Goal: Information Seeking & Learning: Learn about a topic

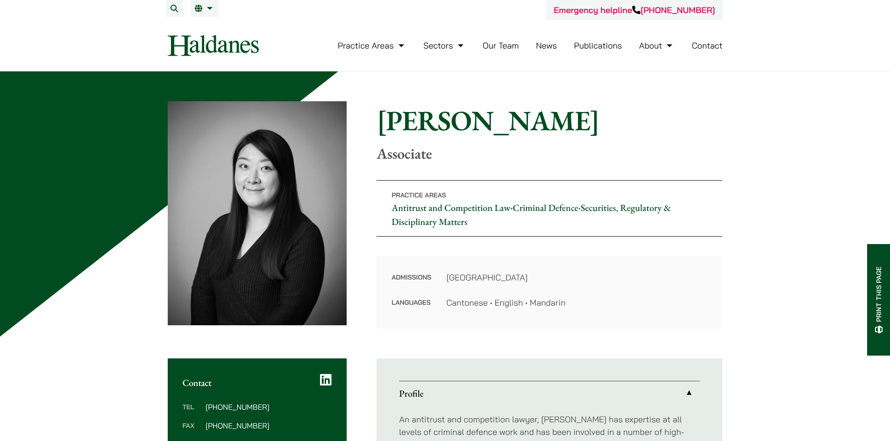
click at [200, 38] on img at bounding box center [213, 45] width 91 height 21
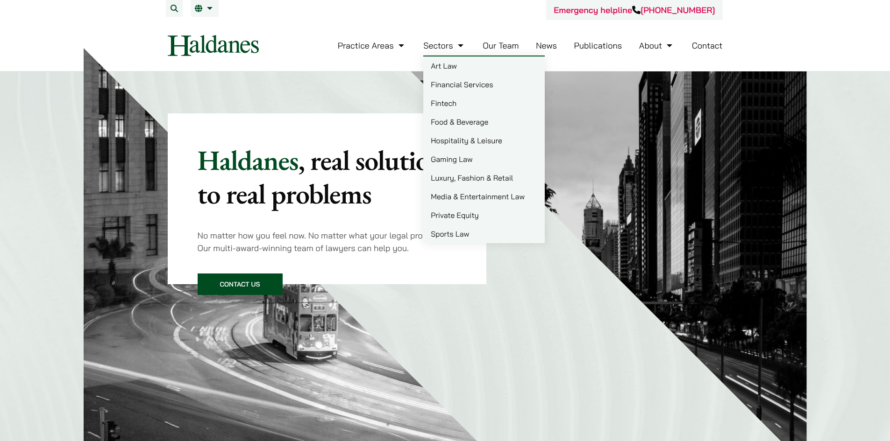
click at [512, 43] on link "Our Team" at bounding box center [500, 45] width 36 height 11
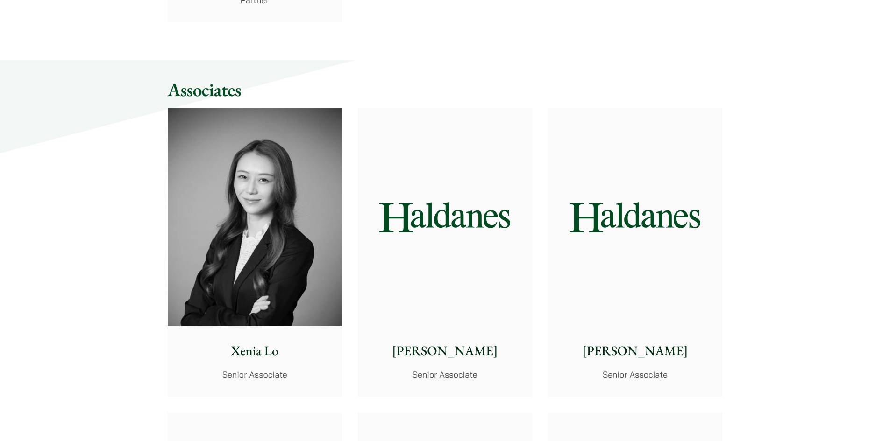
scroll to position [2382, 0]
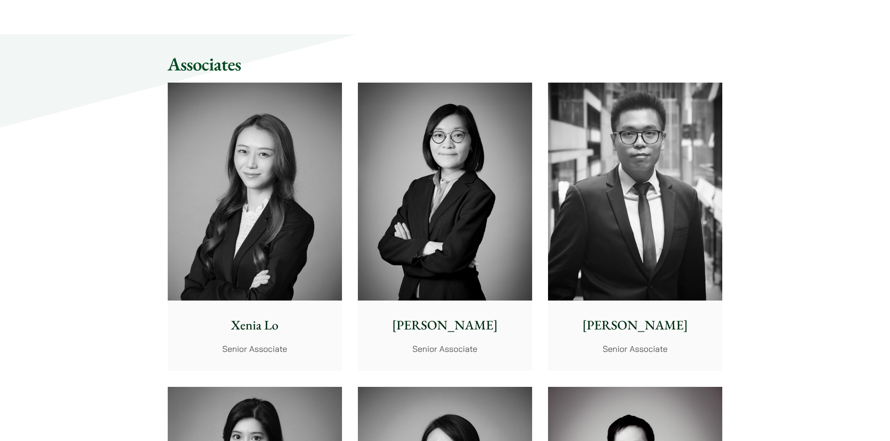
click at [601, 227] on img at bounding box center [635, 192] width 174 height 218
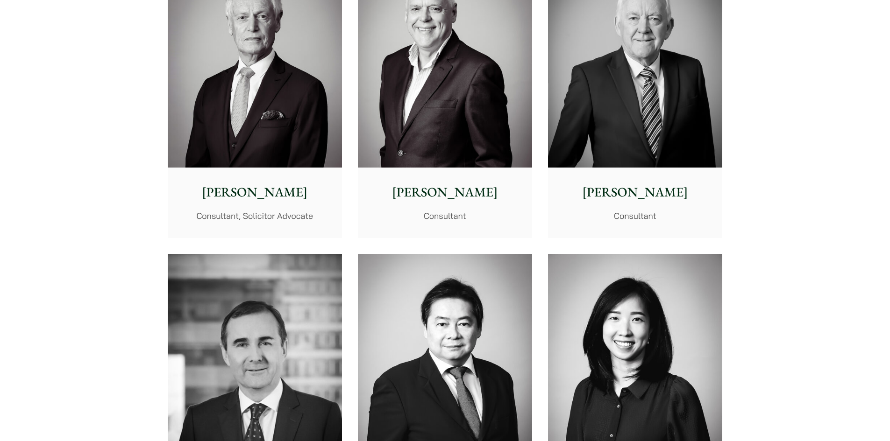
scroll to position [4297, 0]
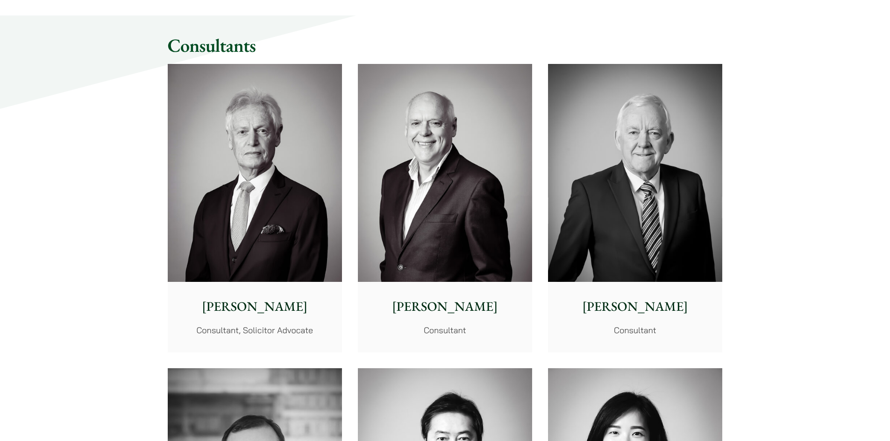
click at [273, 169] on img at bounding box center [255, 173] width 174 height 218
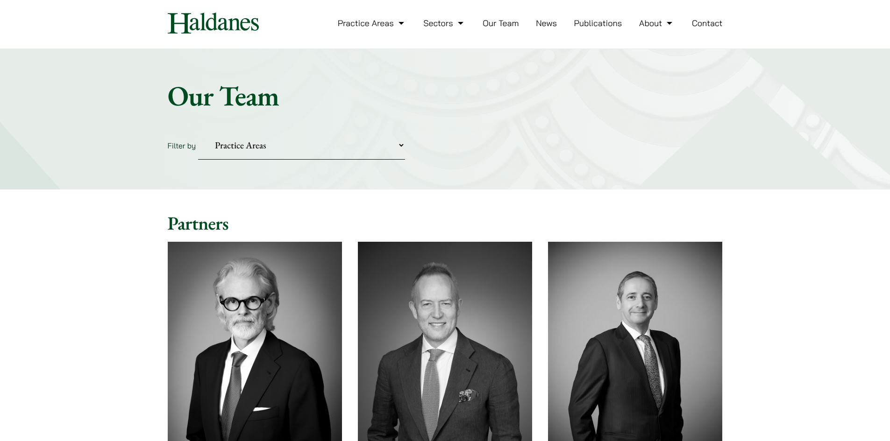
scroll to position [0, 0]
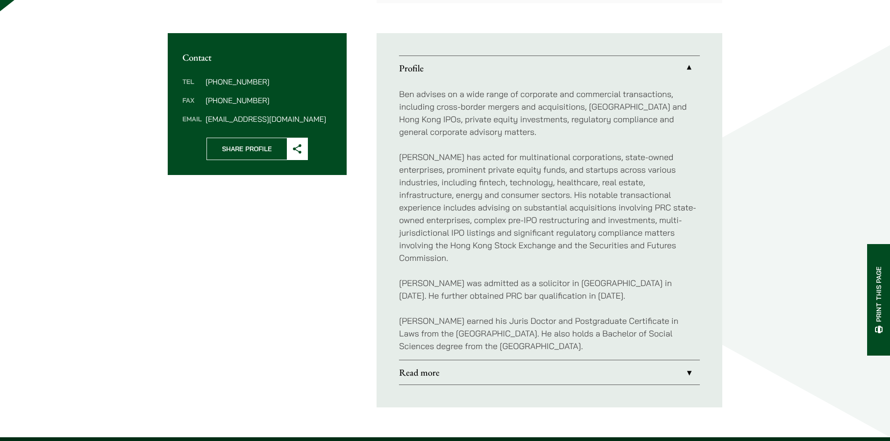
scroll to position [327, 0]
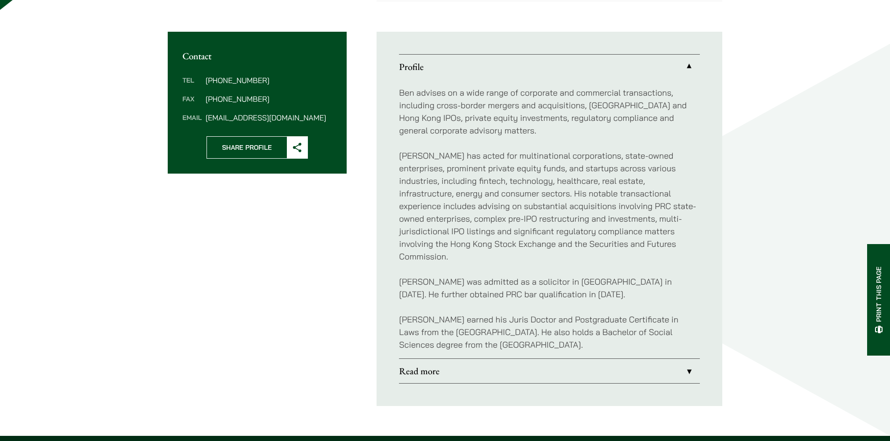
click at [410, 359] on link "Read more" at bounding box center [549, 371] width 301 height 24
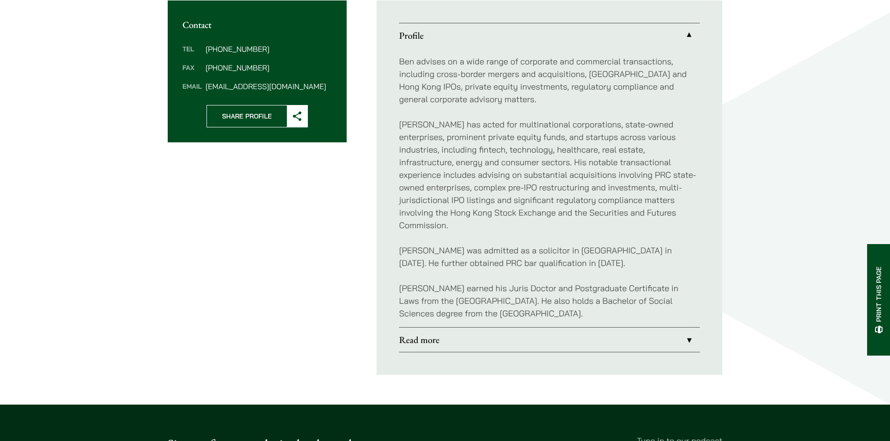
scroll to position [359, 0]
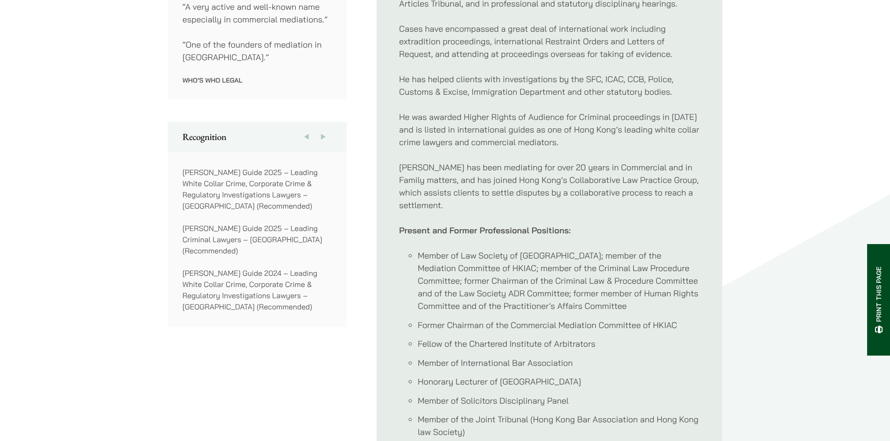
scroll to position [934, 0]
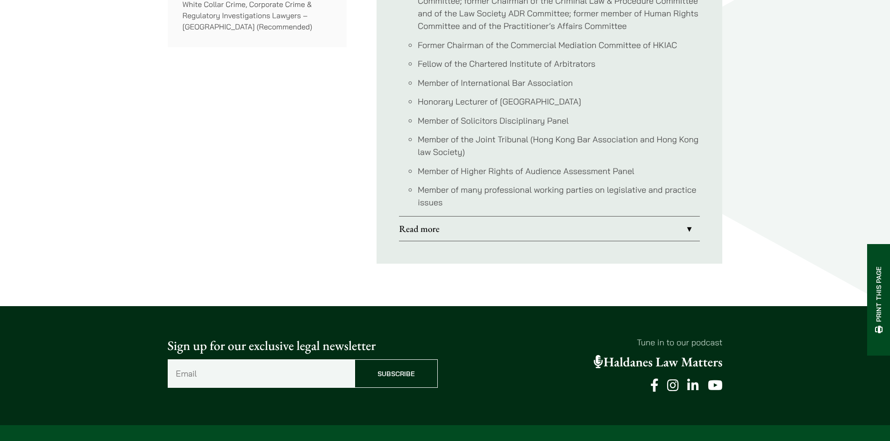
click at [426, 221] on link "Read more" at bounding box center [549, 229] width 301 height 24
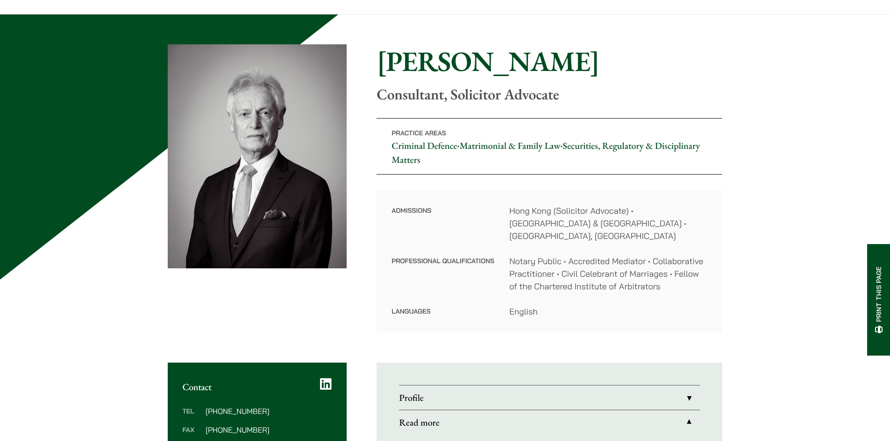
scroll to position [337, 0]
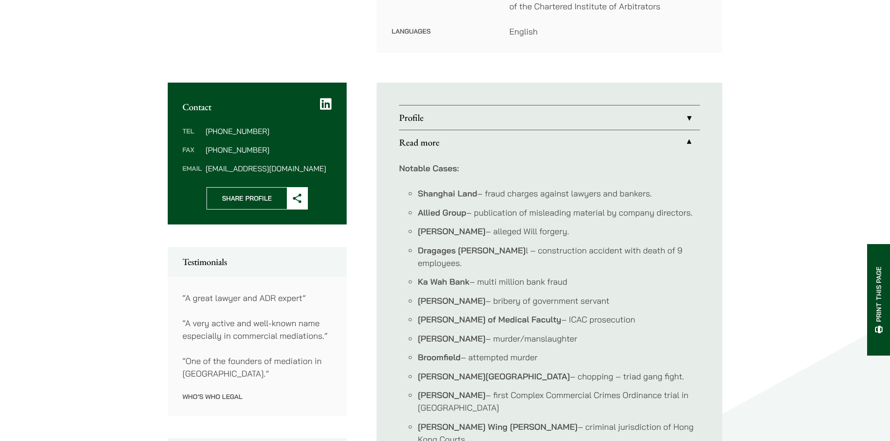
click at [426, 106] on link "Profile" at bounding box center [549, 118] width 301 height 24
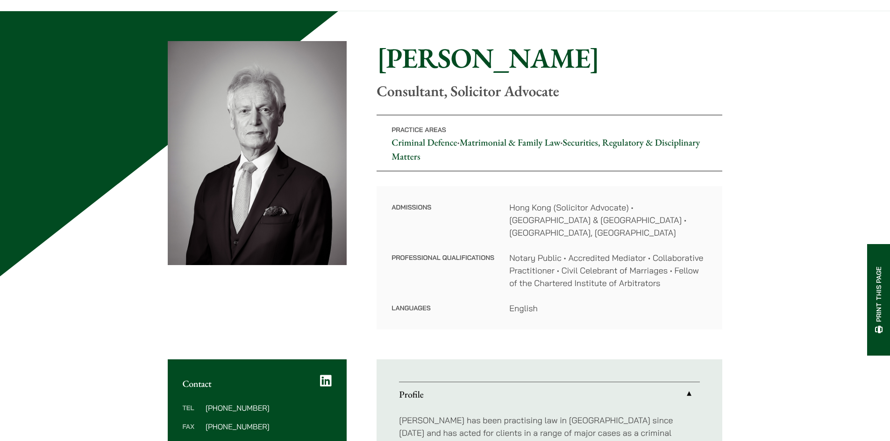
scroll to position [10, 0]
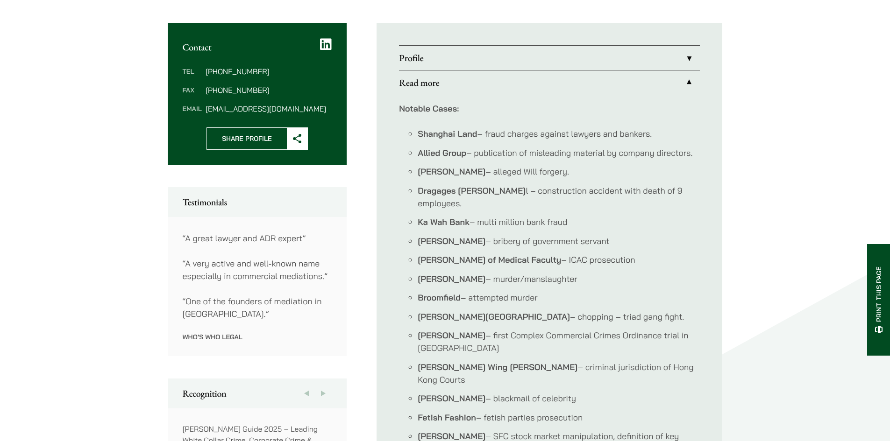
scroll to position [407, 0]
